Goal: Obtain resource: Obtain resource

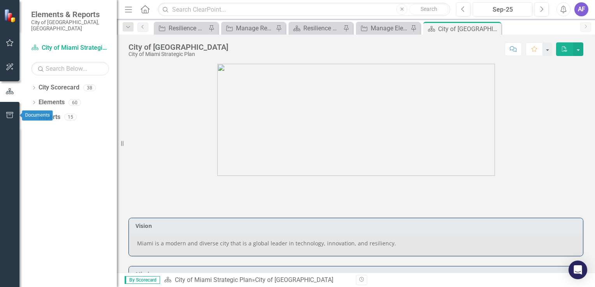
click at [8, 114] on icon "button" at bounding box center [9, 115] width 7 height 6
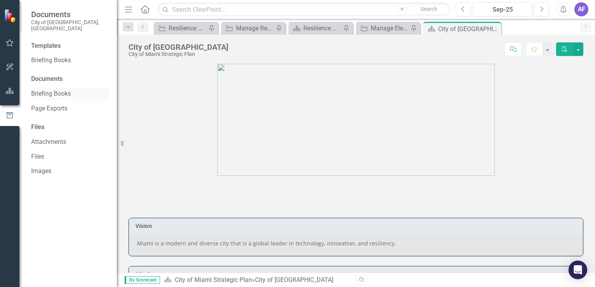
click at [39, 90] on link "Briefing Books" at bounding box center [70, 94] width 78 height 9
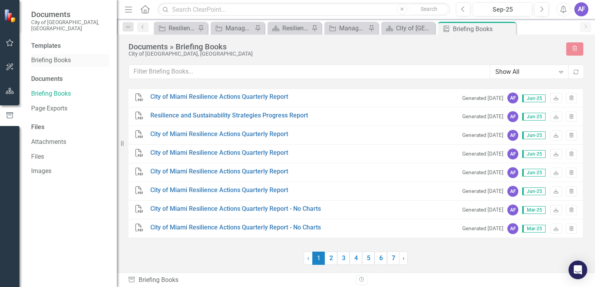
click at [40, 56] on link "Briefing Books" at bounding box center [70, 60] width 78 height 9
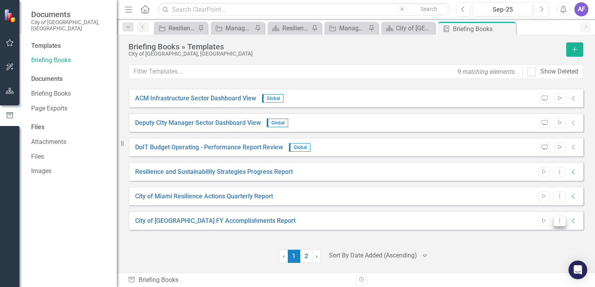
click at [557, 221] on icon "Dropdown Menu" at bounding box center [559, 220] width 7 height 5
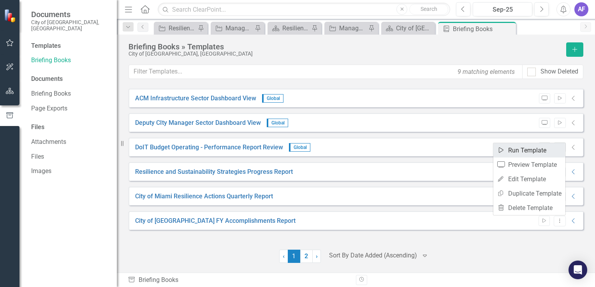
click at [506, 151] on link "Start Run Template" at bounding box center [529, 150] width 72 height 14
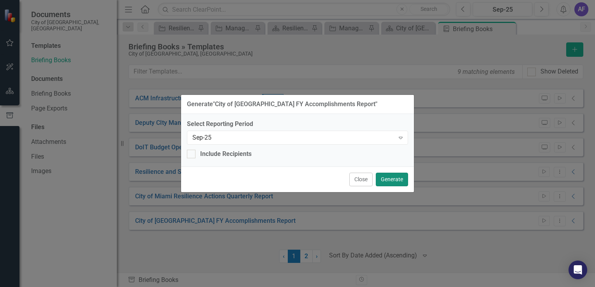
click at [396, 178] on button "Generate" at bounding box center [392, 180] width 32 height 14
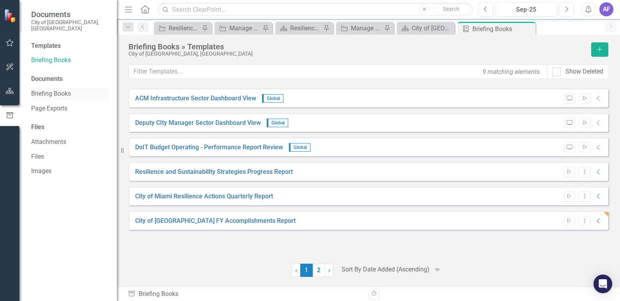
click at [61, 90] on link "Briefing Books" at bounding box center [70, 94] width 78 height 9
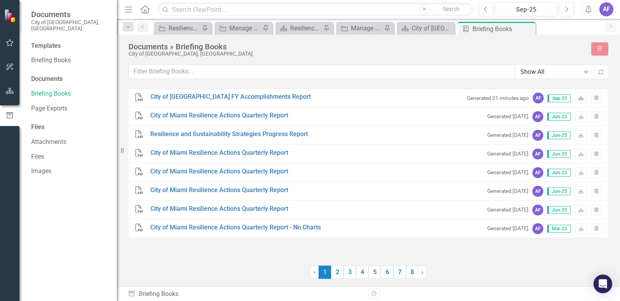
click at [578, 97] on icon "Download" at bounding box center [581, 98] width 6 height 5
